Goal: Information Seeking & Learning: Understand process/instructions

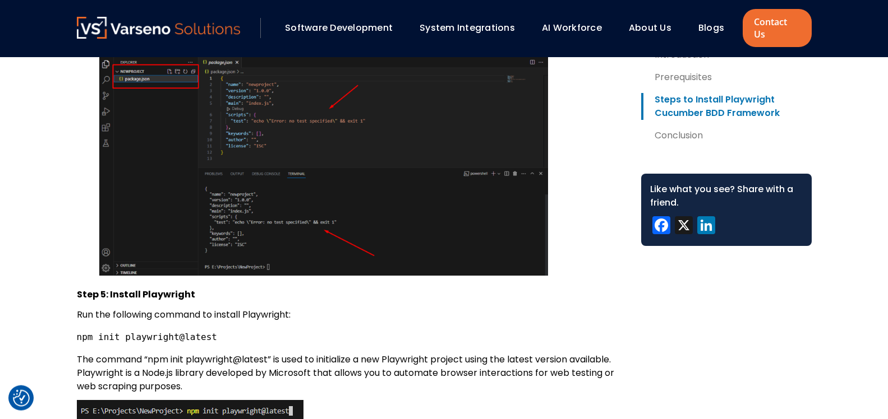
scroll to position [2116, 0]
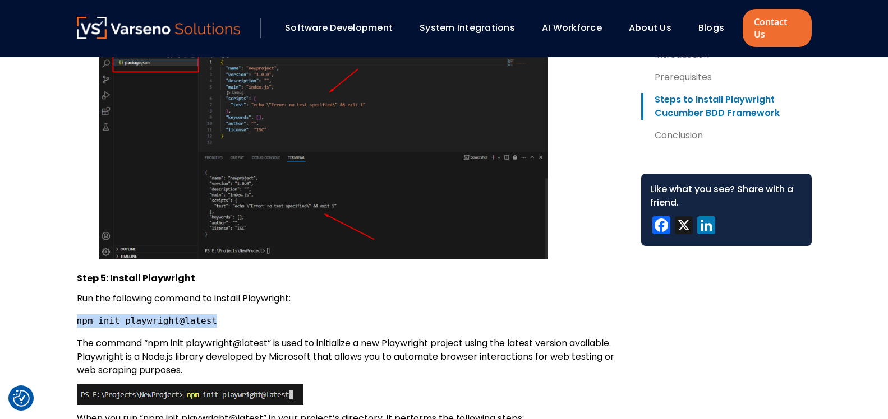
drag, startPoint x: 76, startPoint y: 311, endPoint x: 205, endPoint y: 313, distance: 129.6
copy code "npm init playwright@latest"
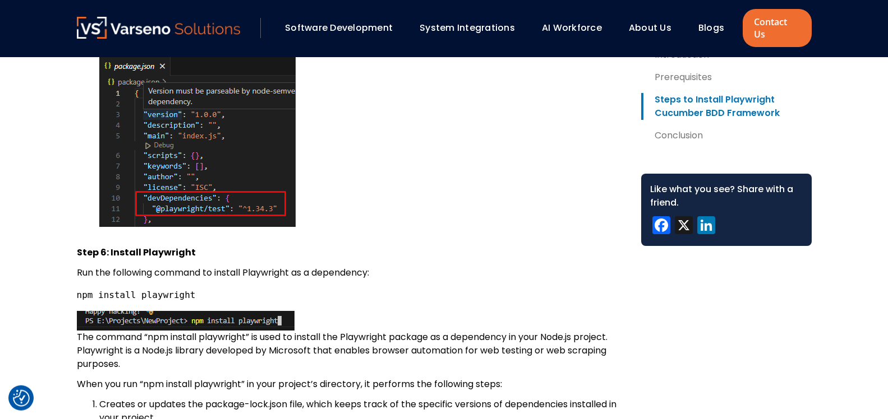
scroll to position [3146, 0]
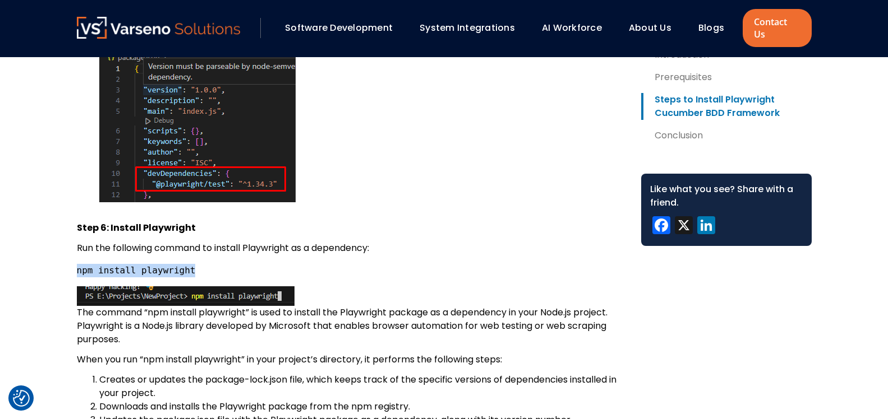
drag, startPoint x: 187, startPoint y: 262, endPoint x: 77, endPoint y: 262, distance: 109.9
click at [77, 264] on pre "npm install playwright" at bounding box center [350, 270] width 546 height 13
copy code "npm install playwright"
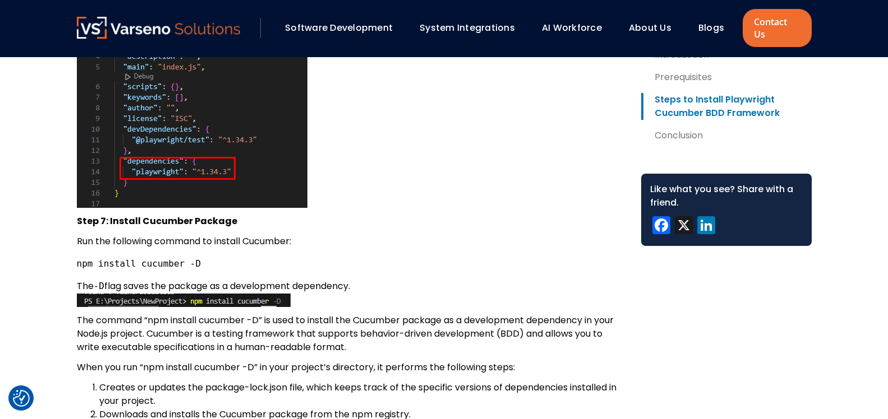
scroll to position [3661, 0]
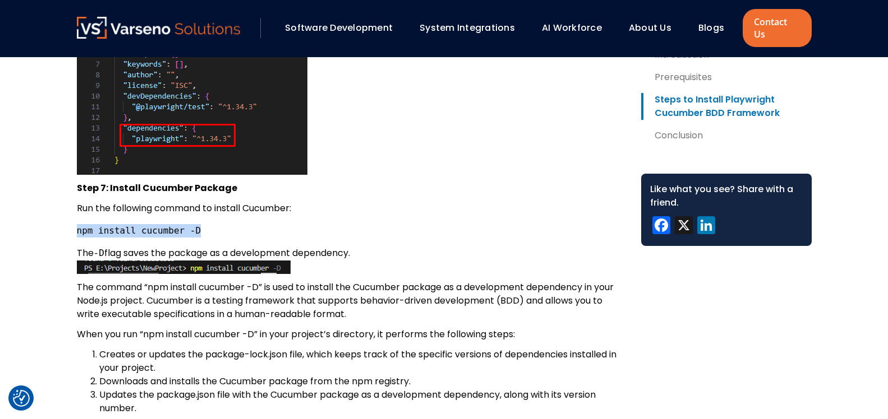
drag, startPoint x: 195, startPoint y: 222, endPoint x: 69, endPoint y: 222, distance: 125.6
click at [77, 224] on pre "npm install cucumber -D" at bounding box center [350, 230] width 546 height 13
copy code "npm install cucumber -D"
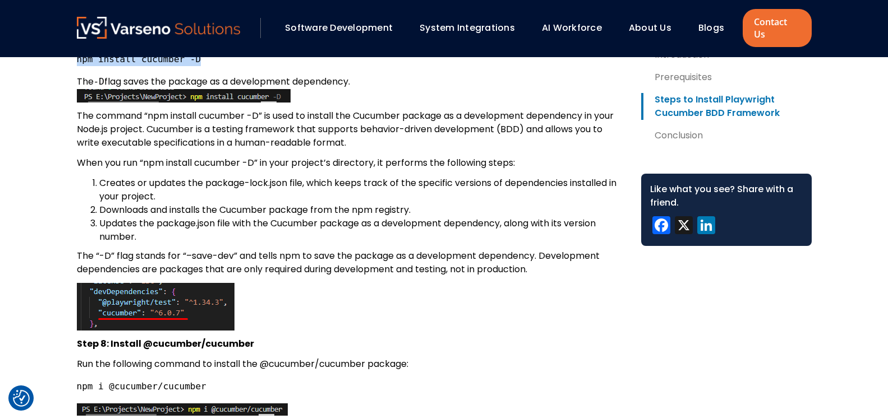
scroll to position [3890, 0]
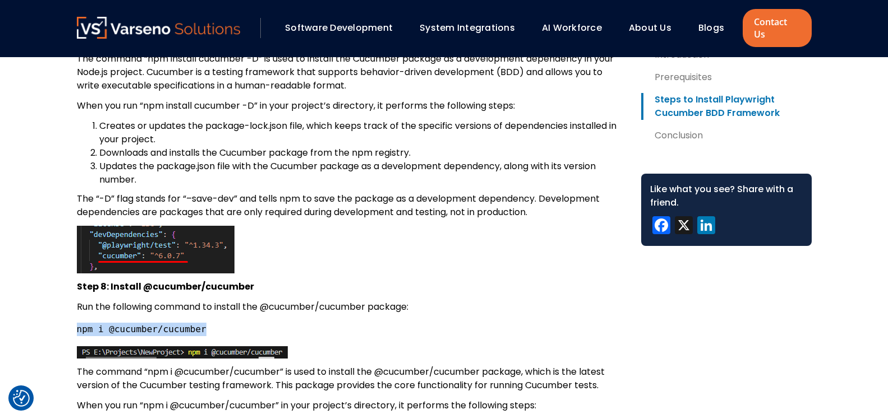
drag, startPoint x: 201, startPoint y: 322, endPoint x: 70, endPoint y: 322, distance: 130.7
click at [77, 323] on pre "npm i @cucumber/cucumber" at bounding box center [350, 329] width 546 height 13
copy code "npm i @cucumber/cucumber"
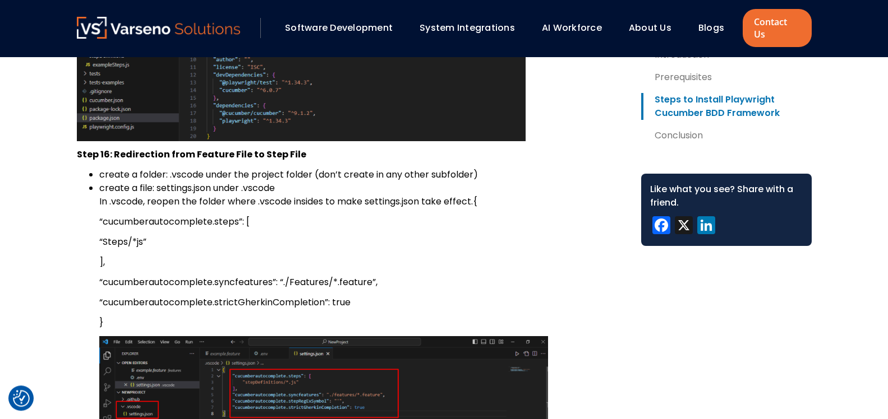
scroll to position [7150, 0]
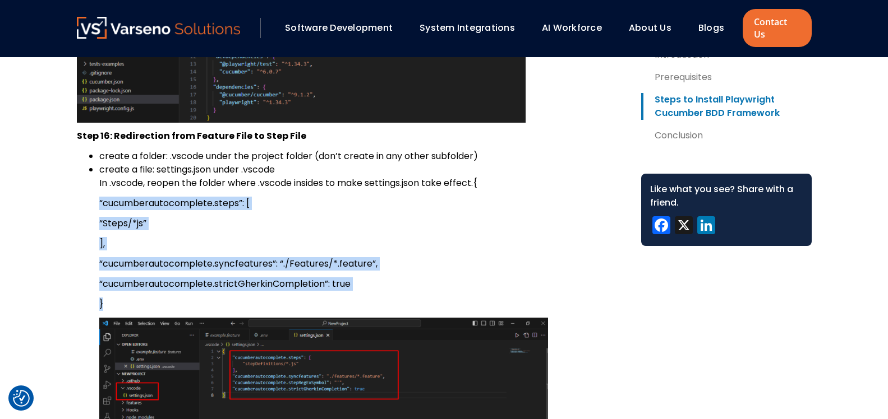
drag, startPoint x: 104, startPoint y: 299, endPoint x: 476, endPoint y: 179, distance: 390.7
click at [476, 179] on li "create a file: settings.json under .vscode In .vscode, reopen the folder where …" at bounding box center [361, 341] width 524 height 356
copy li "{ “cucumberautocomplete.steps”: [ “Steps/*js” ], “cucumberautocomplete.syncfeat…"
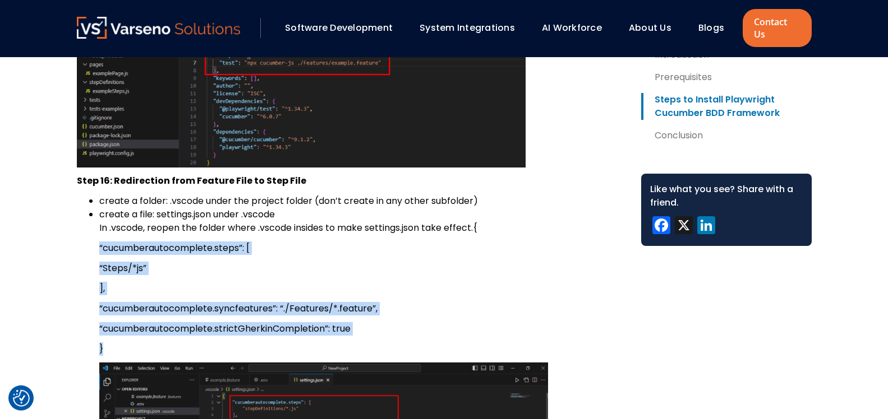
scroll to position [7093, 0]
